Goal: Find specific page/section: Find specific page/section

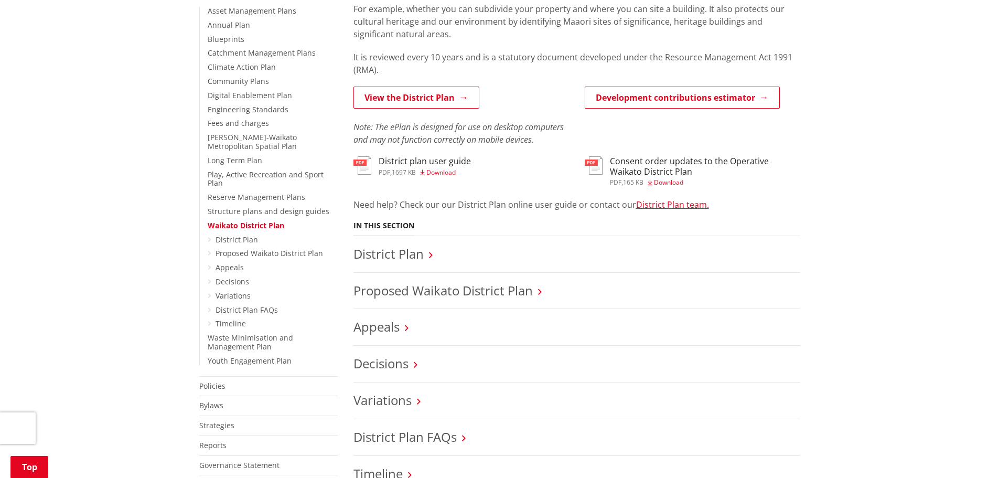
scroll to position [122, 0]
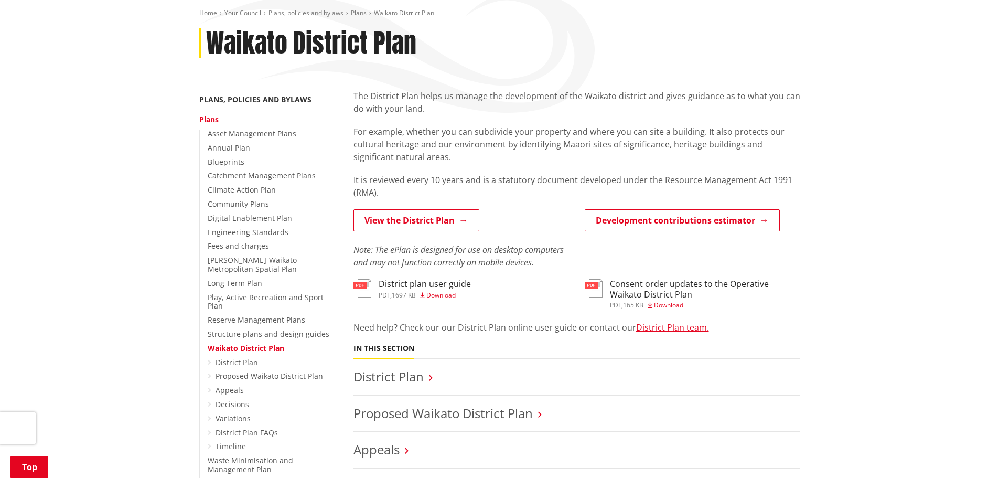
click at [432, 296] on span "Download" at bounding box center [440, 294] width 29 height 9
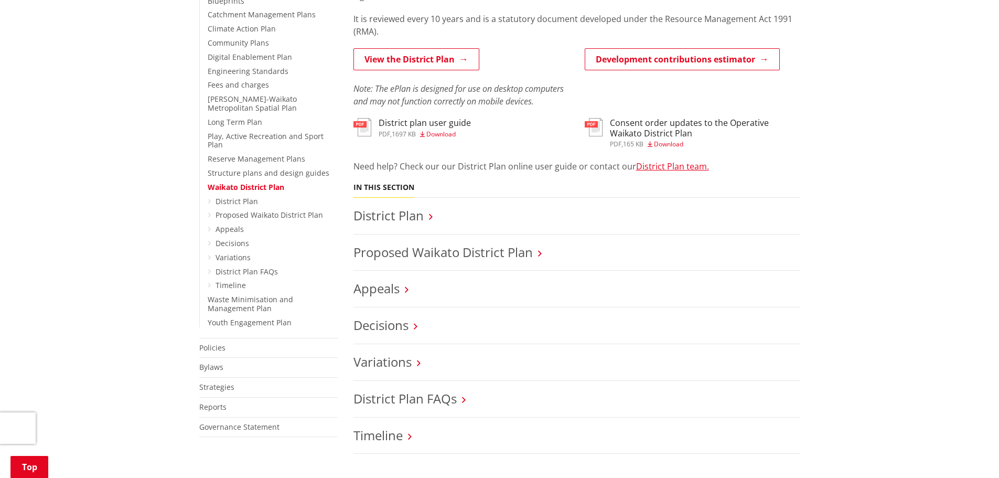
scroll to position [245, 0]
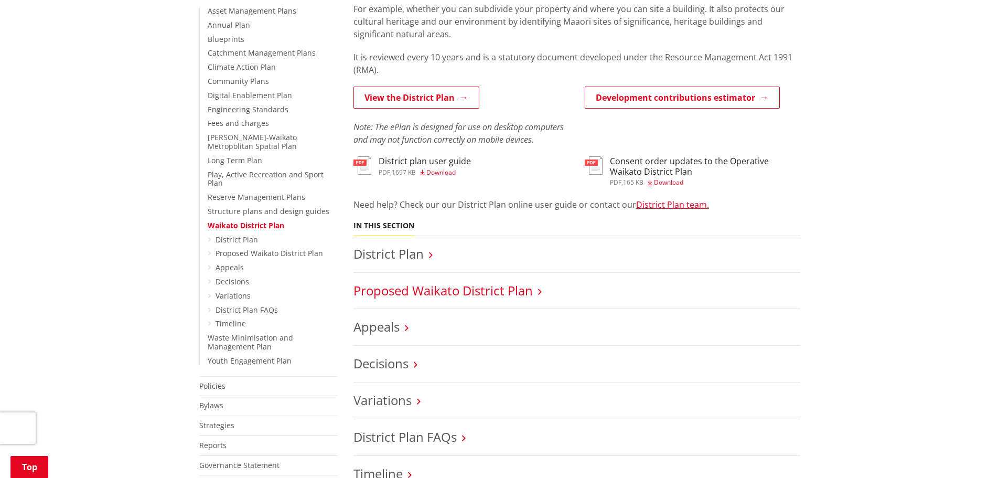
click at [441, 289] on link "Proposed Waikato District Plan" at bounding box center [442, 289] width 179 height 17
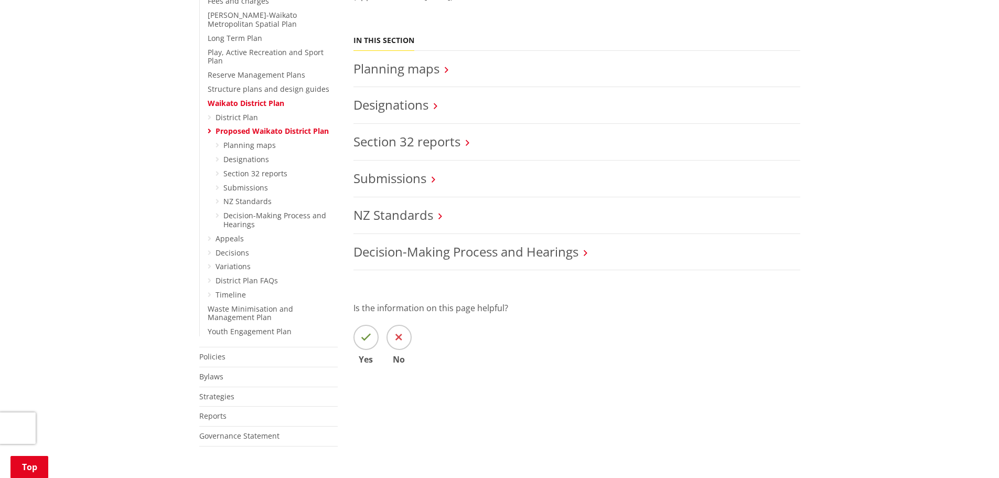
scroll to position [122, 0]
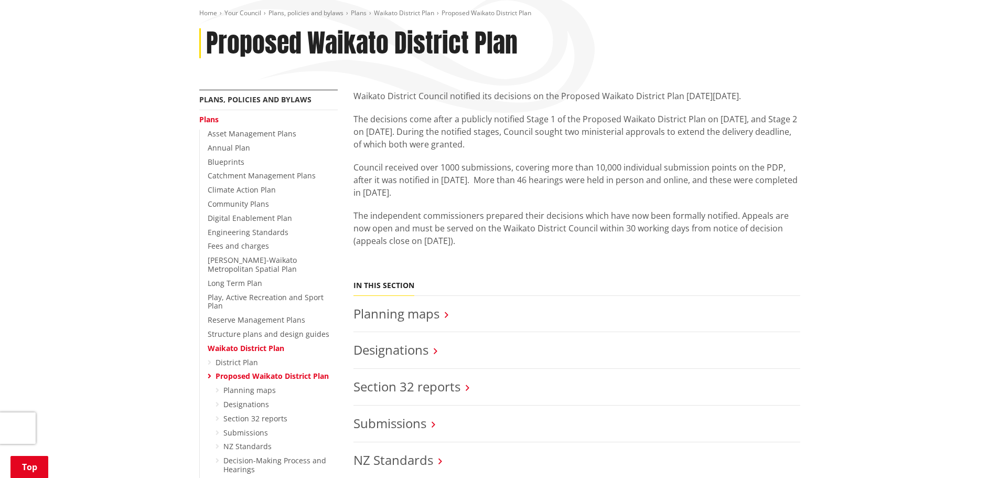
click at [418, 300] on li "Planning maps" at bounding box center [576, 314] width 447 height 37
click at [427, 316] on link "Planning maps" at bounding box center [396, 313] width 86 height 17
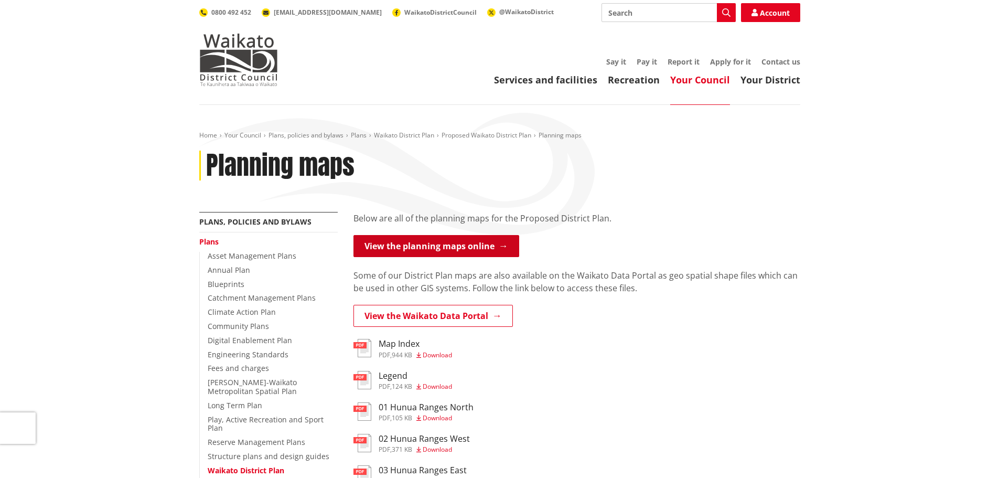
click at [419, 241] on link "View the planning maps online" at bounding box center [436, 246] width 166 height 22
